Goal: Find specific page/section: Find specific page/section

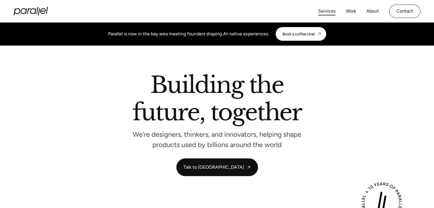
click at [330, 14] on link "Services" at bounding box center [326, 11] width 17 height 8
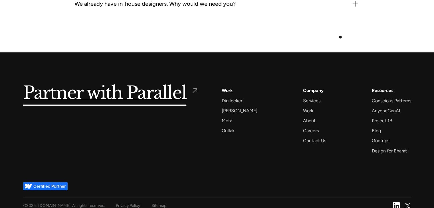
scroll to position [1842, 0]
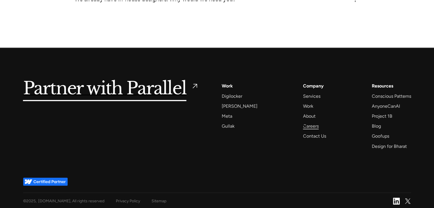
click at [303, 126] on div "Careers" at bounding box center [311, 126] width 16 height 8
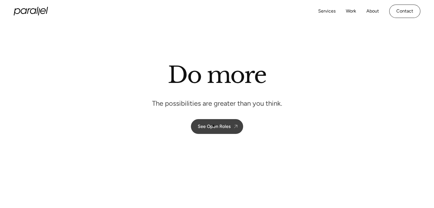
click at [213, 126] on div "See Open Roles" at bounding box center [214, 126] width 33 height 5
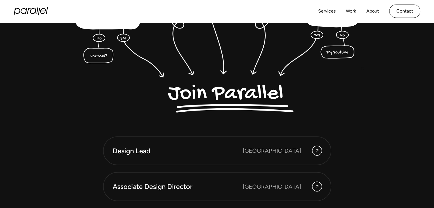
scroll to position [1443, 0]
